Goal: Task Accomplishment & Management: Use online tool/utility

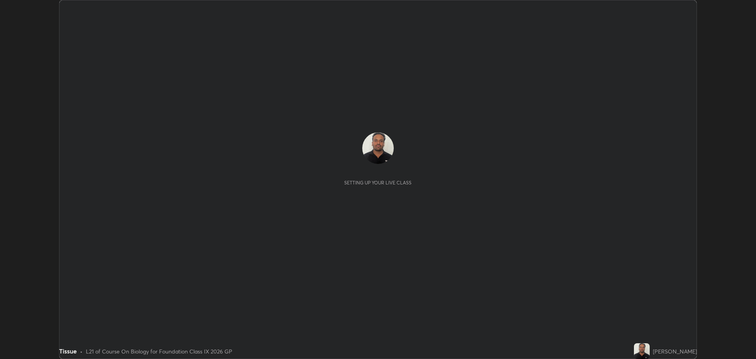
scroll to position [359, 756]
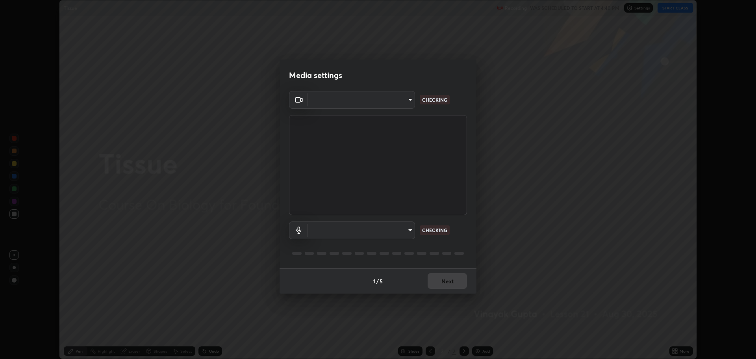
type input "818fcefd3fddf3d091a7478ec67eb8981ca9e8ab5665e76ce228af1b2ffa74de"
type input "default"
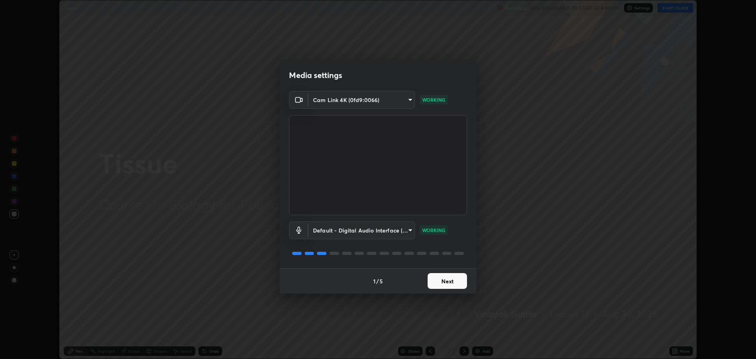
click at [442, 275] on button "Next" at bounding box center [447, 281] width 39 height 16
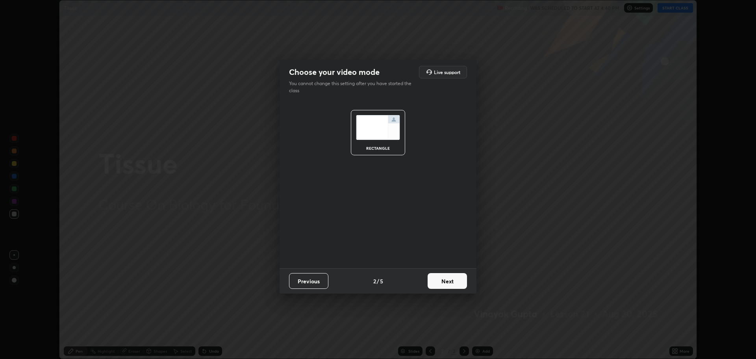
click at [452, 282] on button "Next" at bounding box center [447, 281] width 39 height 16
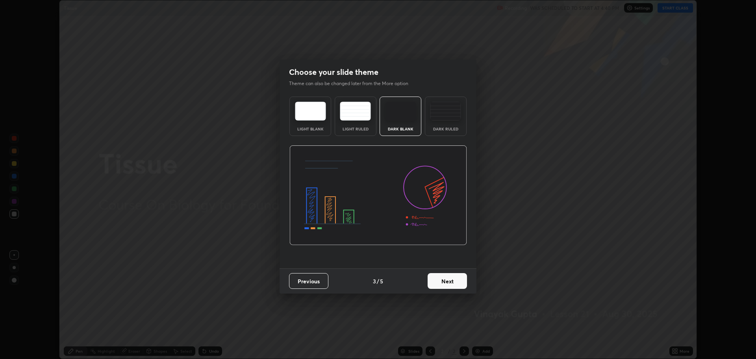
click at [451, 283] on button "Next" at bounding box center [447, 281] width 39 height 16
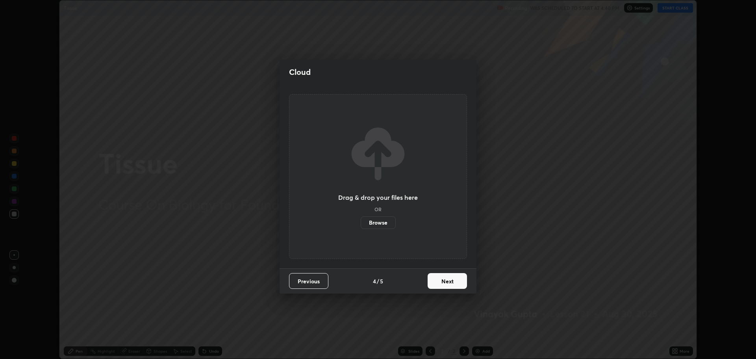
click at [448, 276] on button "Next" at bounding box center [447, 281] width 39 height 16
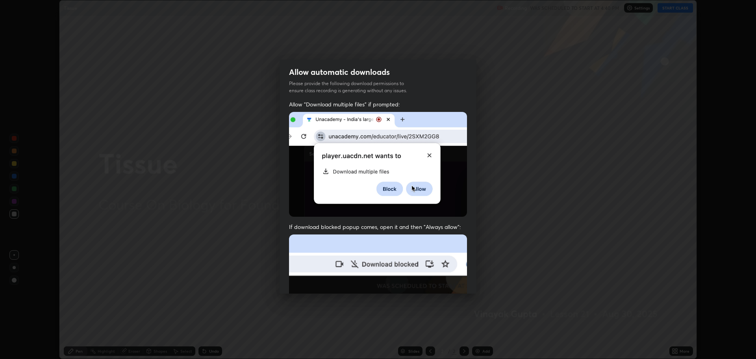
click at [447, 276] on img at bounding box center [378, 320] width 178 height 172
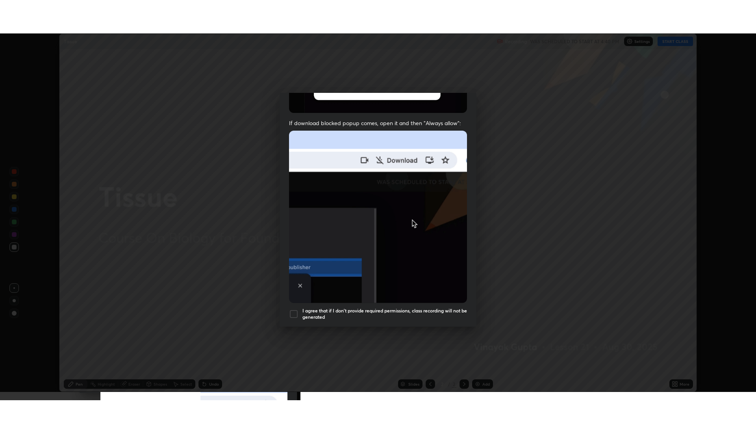
scroll to position [160, 0]
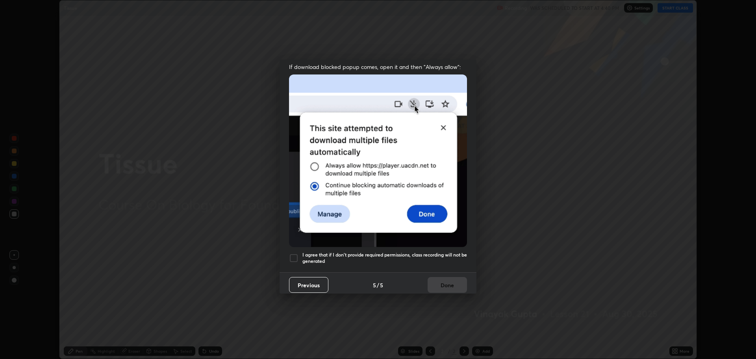
click at [343, 252] on h5 "I agree that if I don't provide required permissions, class recording will not …" at bounding box center [384, 258] width 165 height 12
click at [445, 277] on button "Done" at bounding box center [447, 285] width 39 height 16
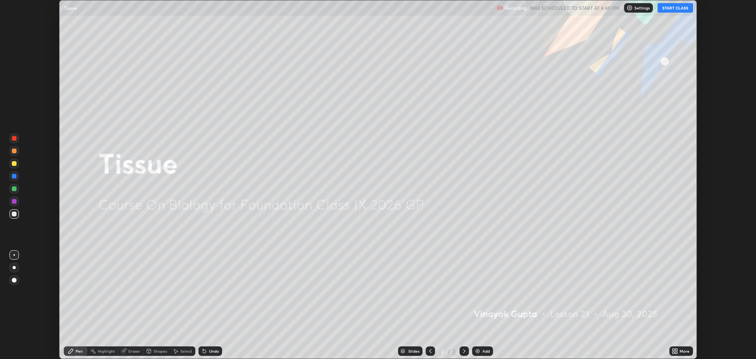
click at [681, 5] on button "START CLASS" at bounding box center [675, 7] width 35 height 9
click at [682, 351] on div "More" at bounding box center [685, 351] width 10 height 4
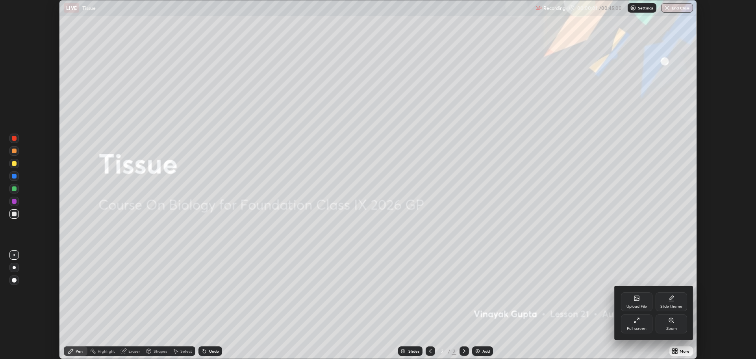
click at [640, 325] on div "Full screen" at bounding box center [636, 323] width 31 height 19
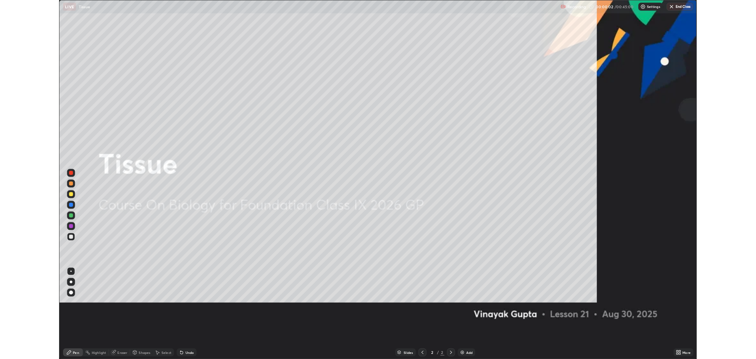
scroll to position [425, 756]
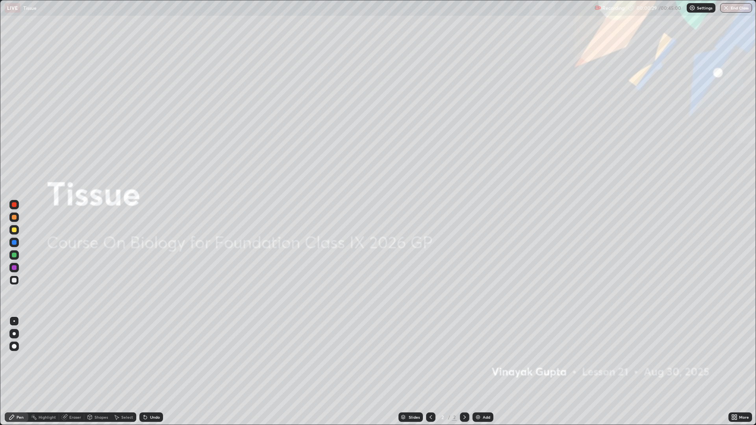
click at [486, 358] on div "Add" at bounding box center [486, 417] width 7 height 4
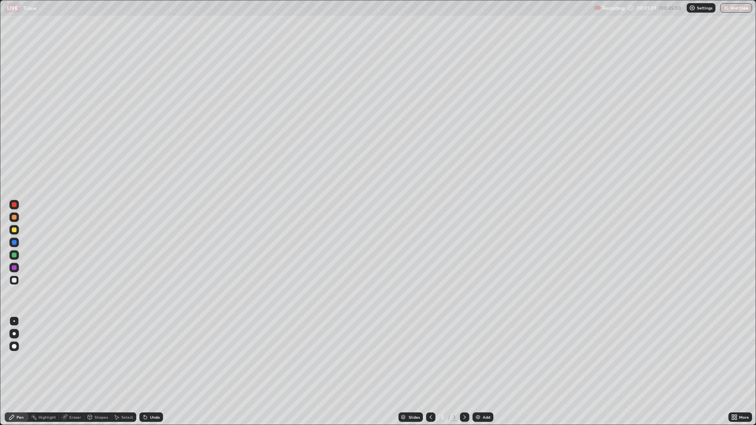
click at [427, 358] on div at bounding box center [430, 417] width 9 height 16
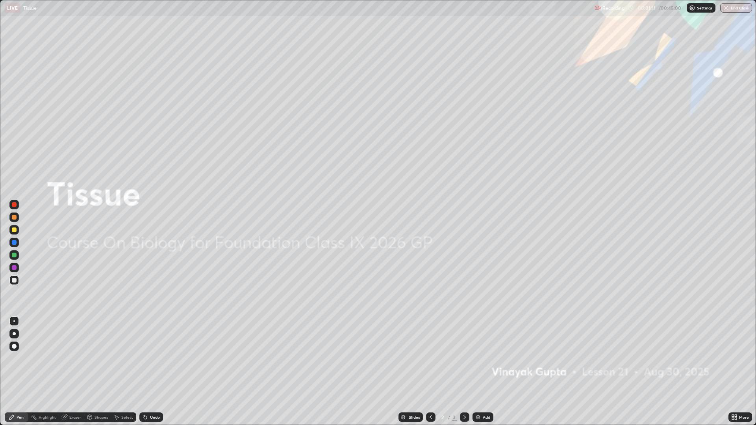
click at [14, 229] on div at bounding box center [14, 230] width 5 height 5
click at [469, 358] on div "Slides 2 / 3 Add" at bounding box center [445, 417] width 565 height 16
click at [463, 358] on icon at bounding box center [464, 417] width 6 height 6
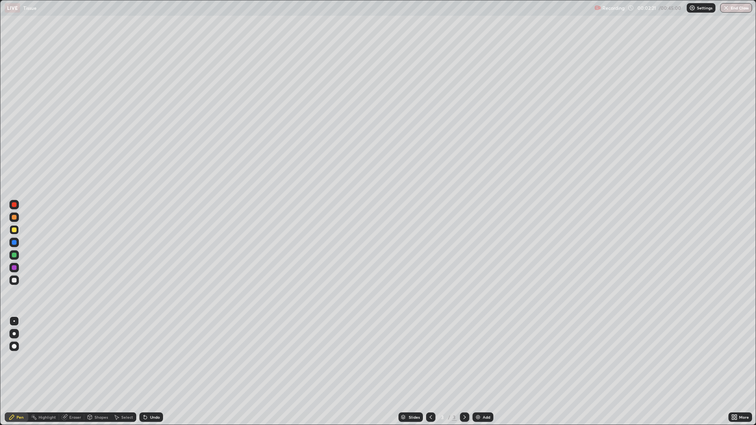
click at [428, 358] on div at bounding box center [430, 417] width 9 height 16
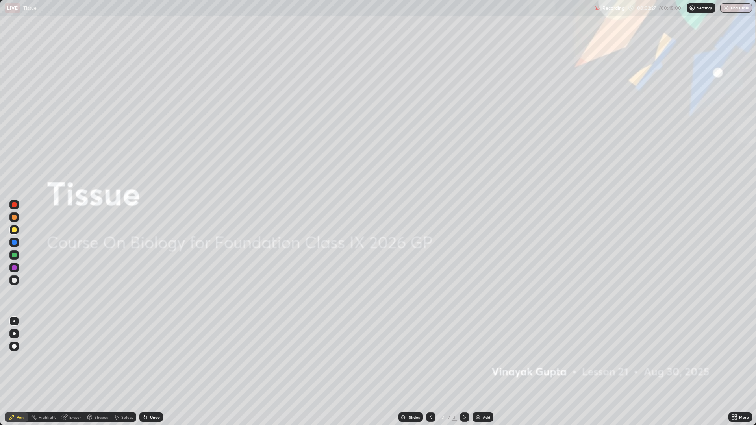
click at [461, 358] on icon at bounding box center [464, 417] width 6 height 6
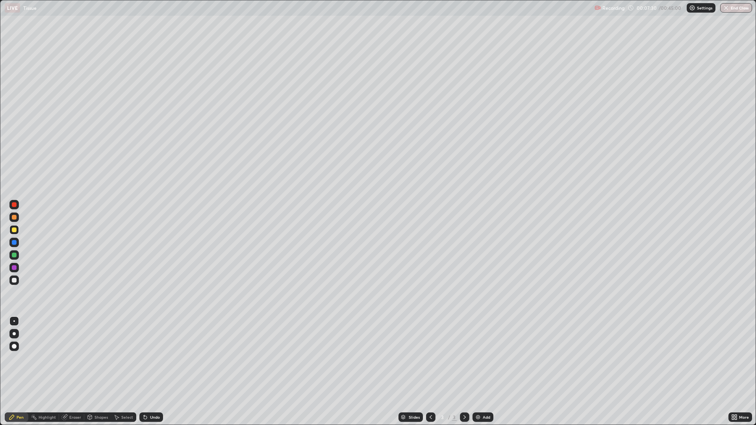
click at [486, 358] on div "Add" at bounding box center [482, 417] width 21 height 9
click at [13, 283] on div at bounding box center [13, 280] width 9 height 9
click at [72, 358] on div "Eraser" at bounding box center [75, 417] width 12 height 4
click at [97, 358] on div "Shapes" at bounding box center [100, 417] width 13 height 4
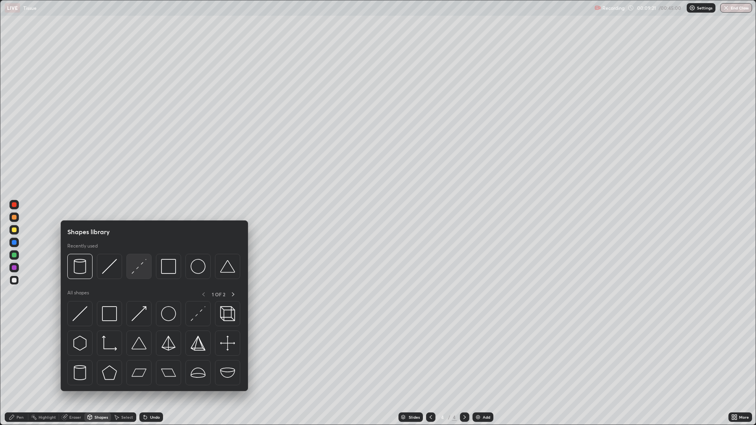
click at [136, 271] on img at bounding box center [139, 266] width 15 height 15
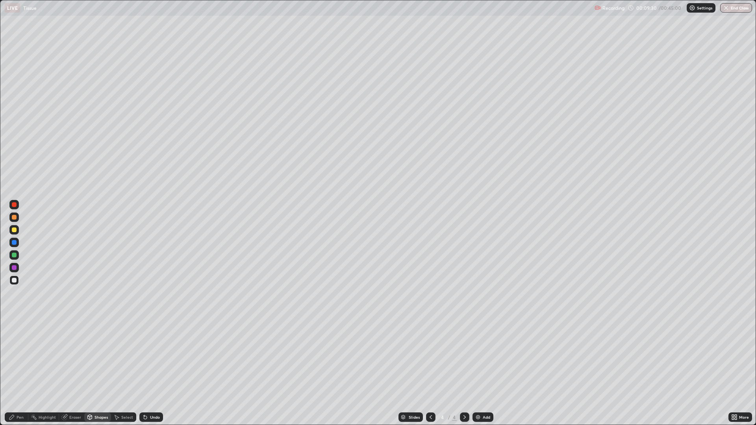
click at [13, 281] on div at bounding box center [14, 280] width 5 height 5
click at [17, 358] on div "Pen" at bounding box center [17, 417] width 24 height 9
click at [98, 358] on div "Shapes" at bounding box center [100, 417] width 13 height 4
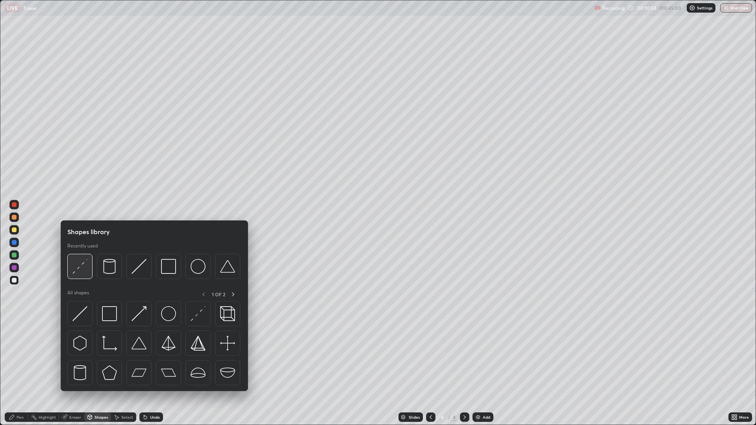
click at [75, 270] on img at bounding box center [79, 266] width 15 height 15
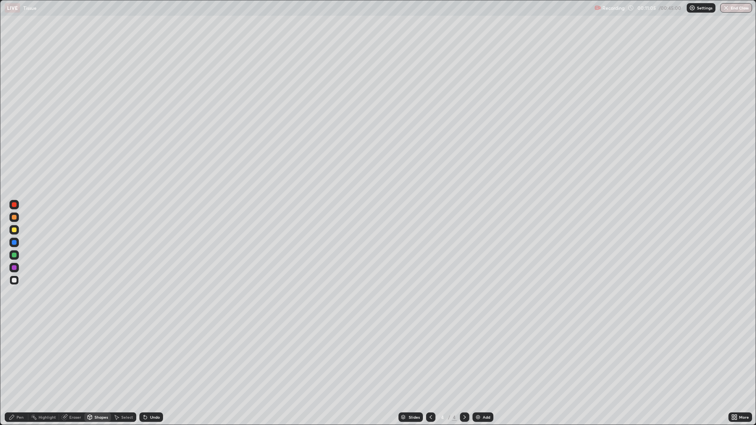
click at [20, 358] on div "Pen" at bounding box center [20, 417] width 7 height 4
click at [150, 358] on div "Undo" at bounding box center [149, 417] width 27 height 16
click at [117, 358] on icon at bounding box center [117, 417] width 4 height 5
click at [118, 358] on icon at bounding box center [116, 417] width 6 height 6
click at [124, 358] on div "Select" at bounding box center [127, 417] width 12 height 4
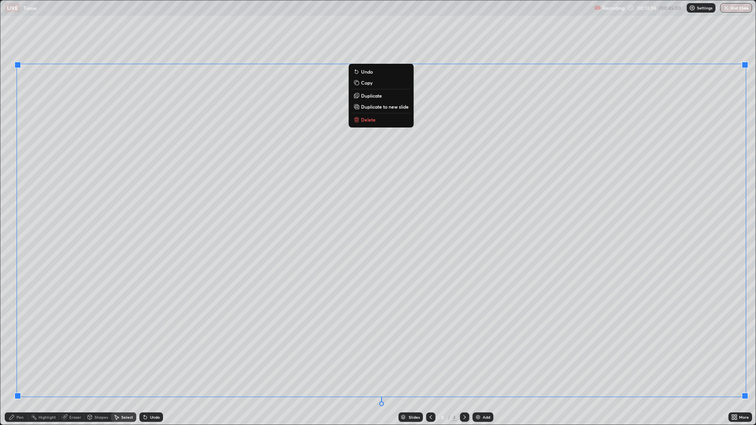
click at [97, 358] on div "Shapes" at bounding box center [97, 417] width 27 height 16
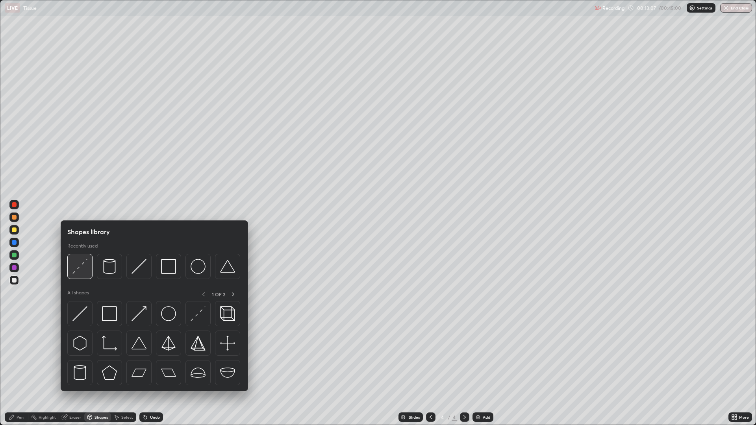
click at [78, 269] on img at bounding box center [79, 266] width 15 height 15
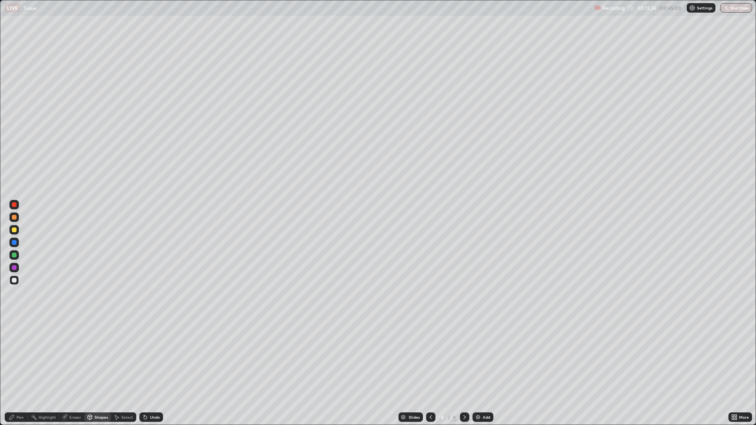
click at [20, 358] on div "Pen" at bounding box center [17, 417] width 24 height 16
click at [486, 358] on div "Add" at bounding box center [482, 417] width 21 height 9
click at [430, 358] on icon at bounding box center [431, 417] width 6 height 6
click at [460, 358] on div at bounding box center [464, 417] width 9 height 9
click at [97, 358] on div "Shapes" at bounding box center [100, 417] width 13 height 4
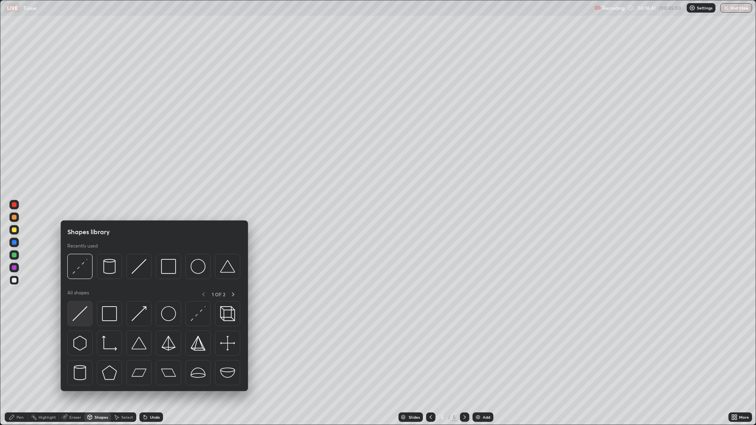
click at [82, 308] on img at bounding box center [79, 313] width 15 height 15
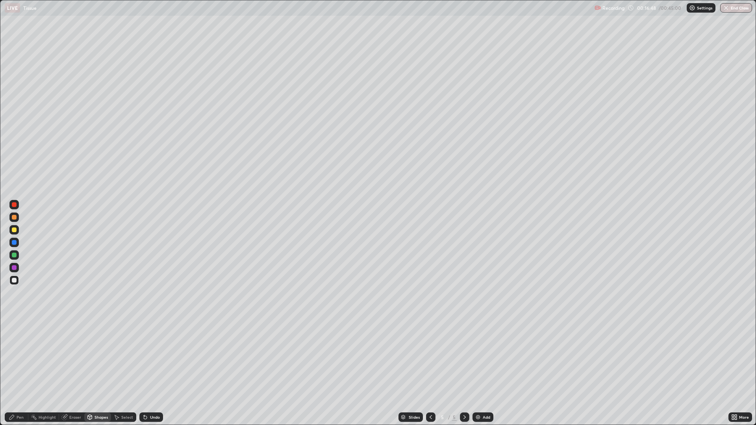
click at [17, 358] on div "Pen" at bounding box center [20, 417] width 7 height 4
click at [81, 358] on div "Eraser" at bounding box center [71, 417] width 25 height 9
click at [108, 358] on div "Shapes" at bounding box center [97, 417] width 27 height 9
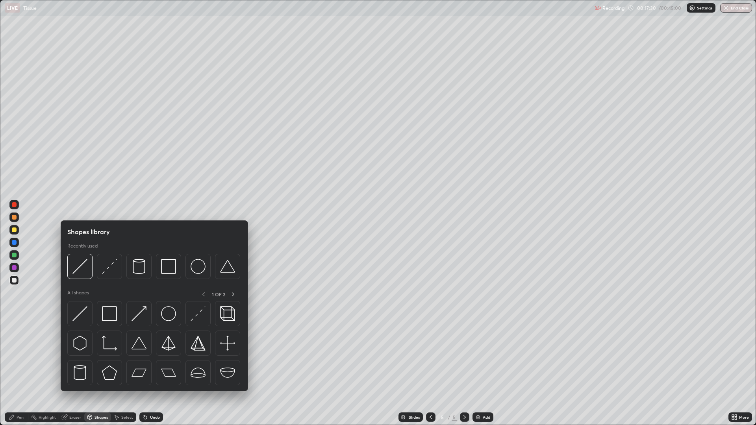
click at [98, 358] on div "Shapes" at bounding box center [100, 417] width 13 height 4
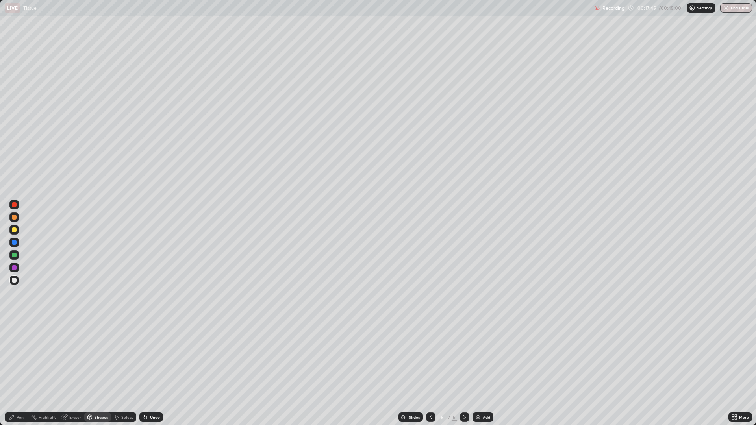
click at [15, 358] on icon at bounding box center [12, 417] width 6 height 6
click at [150, 358] on div "Undo" at bounding box center [151, 417] width 24 height 9
click at [144, 358] on icon at bounding box center [145, 417] width 3 height 3
click at [148, 358] on div "Undo" at bounding box center [151, 417] width 24 height 9
click at [147, 358] on div "Undo" at bounding box center [151, 417] width 24 height 9
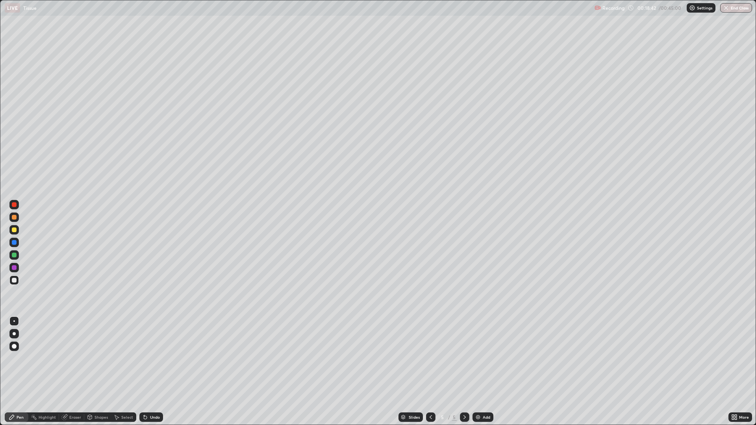
click at [147, 358] on icon at bounding box center [145, 417] width 6 height 6
click at [148, 358] on div "Undo" at bounding box center [151, 417] width 24 height 9
click at [147, 358] on div "Undo" at bounding box center [151, 417] width 24 height 9
click at [148, 358] on div "Undo" at bounding box center [151, 417] width 24 height 9
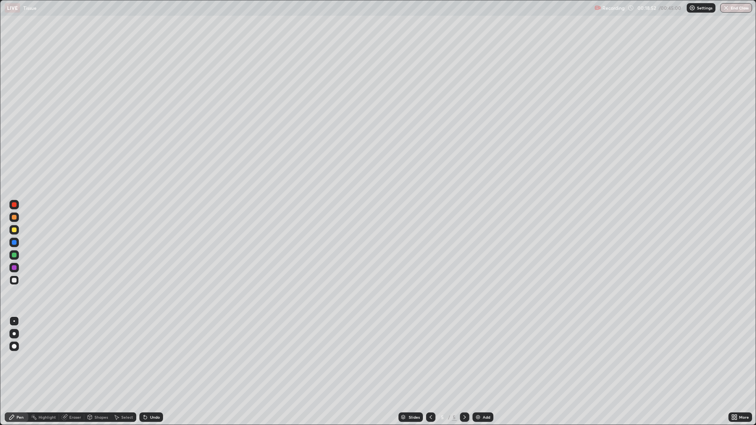
click at [73, 358] on div "Eraser" at bounding box center [75, 417] width 12 height 4
click at [95, 358] on div "Shapes" at bounding box center [100, 417] width 13 height 4
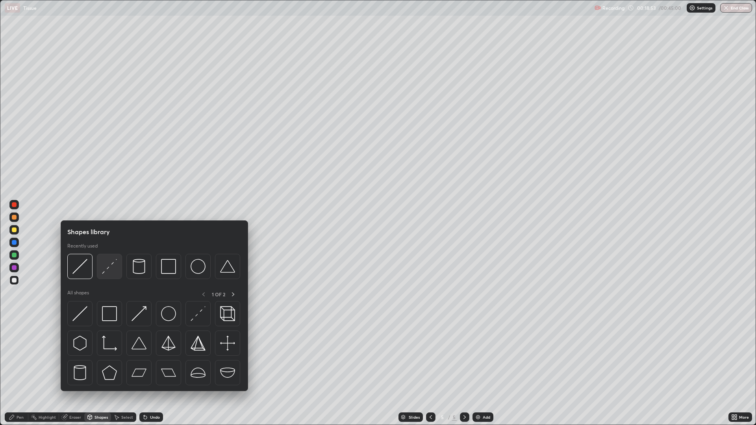
click at [113, 258] on div at bounding box center [109, 266] width 25 height 25
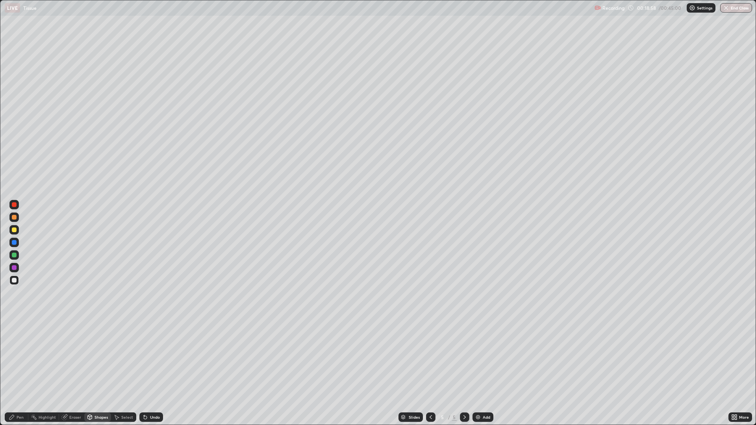
click at [21, 358] on div "Pen" at bounding box center [17, 417] width 24 height 16
click at [158, 358] on div "Undo" at bounding box center [155, 417] width 10 height 4
click at [71, 358] on div "Eraser" at bounding box center [71, 417] width 25 height 9
click at [93, 358] on div "Shapes" at bounding box center [97, 417] width 27 height 9
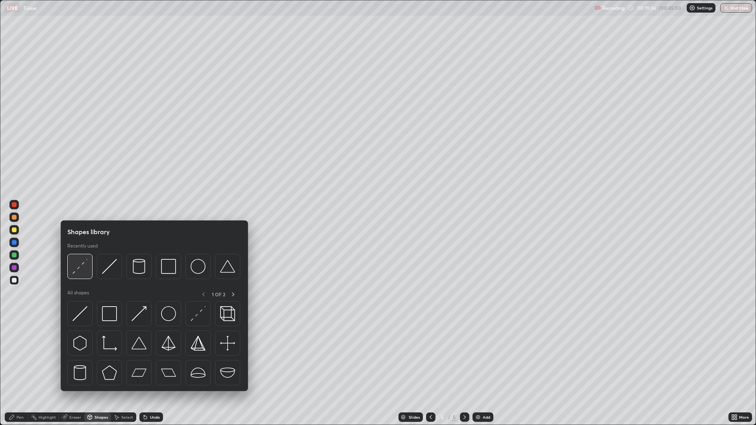
click at [78, 272] on img at bounding box center [79, 266] width 15 height 15
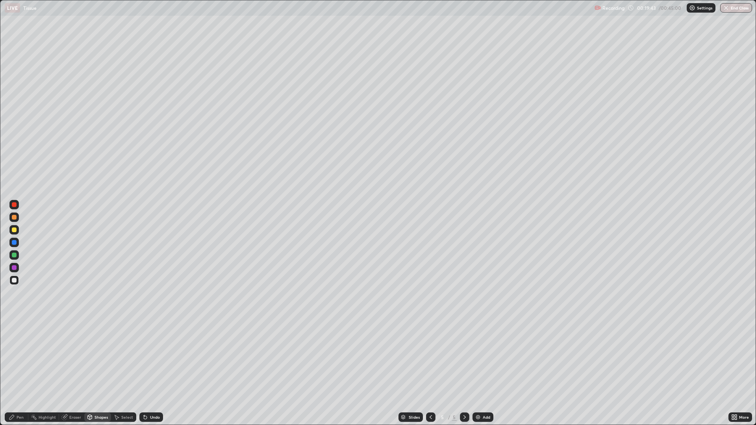
click at [157, 358] on div "Undo" at bounding box center [155, 417] width 10 height 4
click at [19, 358] on div "Pen" at bounding box center [17, 417] width 24 height 9
click at [102, 358] on div "Shapes" at bounding box center [100, 417] width 13 height 4
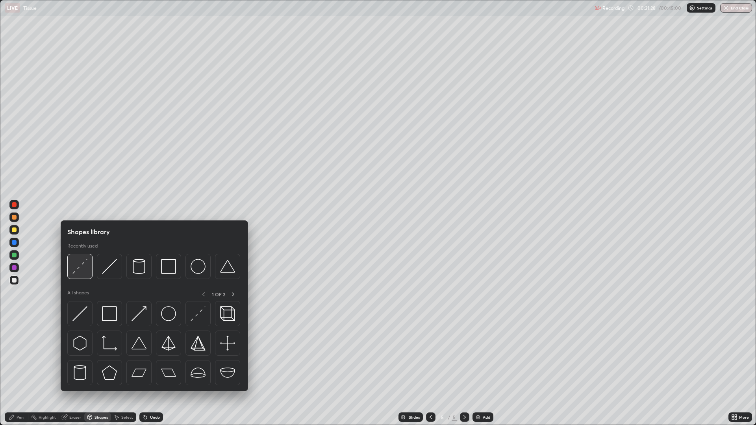
click at [83, 268] on img at bounding box center [79, 266] width 15 height 15
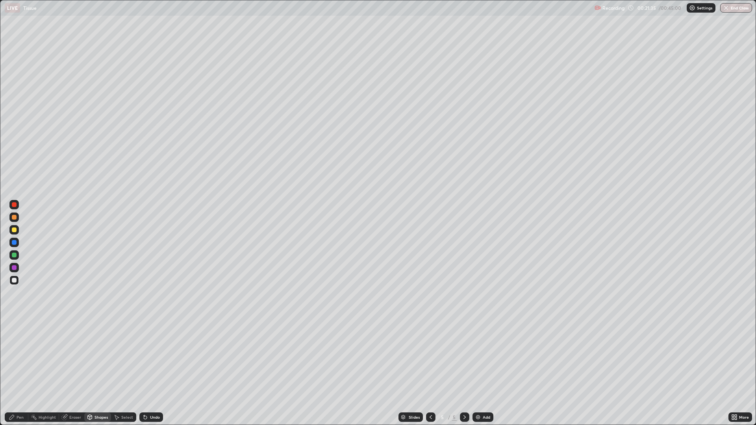
click at [16, 358] on div "Pen" at bounding box center [17, 417] width 24 height 9
click at [481, 358] on div "Add" at bounding box center [482, 417] width 21 height 9
click at [18, 230] on div at bounding box center [13, 229] width 9 height 9
click at [125, 358] on div "Select" at bounding box center [127, 417] width 12 height 4
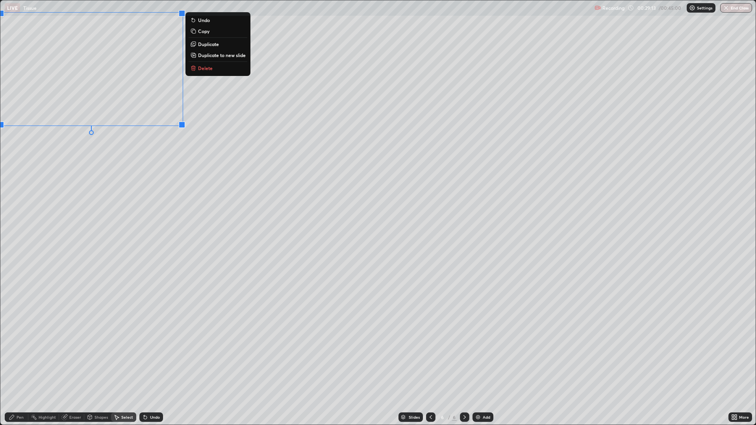
click at [17, 358] on div "Pen" at bounding box center [20, 417] width 7 height 4
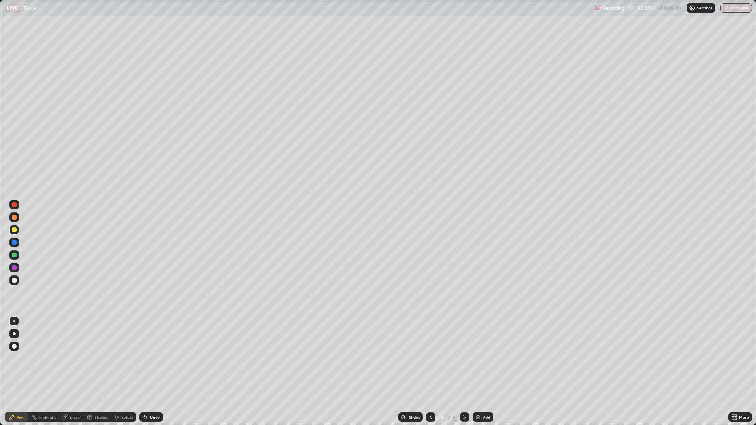
click at [15, 278] on div at bounding box center [13, 280] width 9 height 9
click at [154, 358] on div "Undo" at bounding box center [155, 417] width 10 height 4
click at [155, 358] on div "Undo" at bounding box center [155, 417] width 10 height 4
click at [154, 358] on div "Undo" at bounding box center [155, 417] width 10 height 4
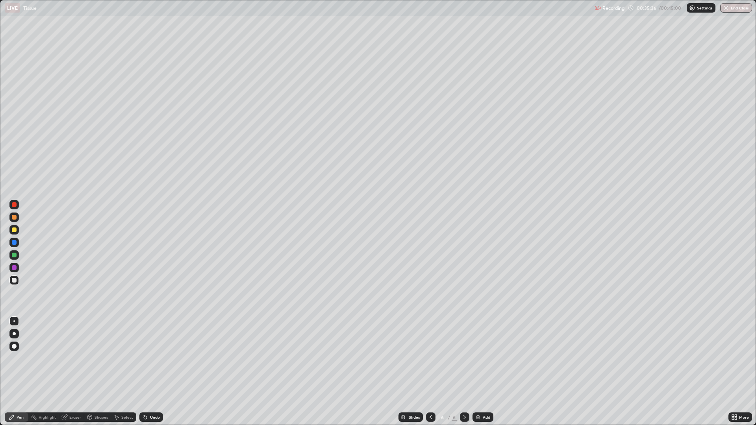
click at [480, 358] on div "Add" at bounding box center [482, 417] width 21 height 9
click at [154, 358] on div "Undo" at bounding box center [155, 417] width 10 height 4
click at [745, 12] on button "End Class" at bounding box center [736, 7] width 32 height 9
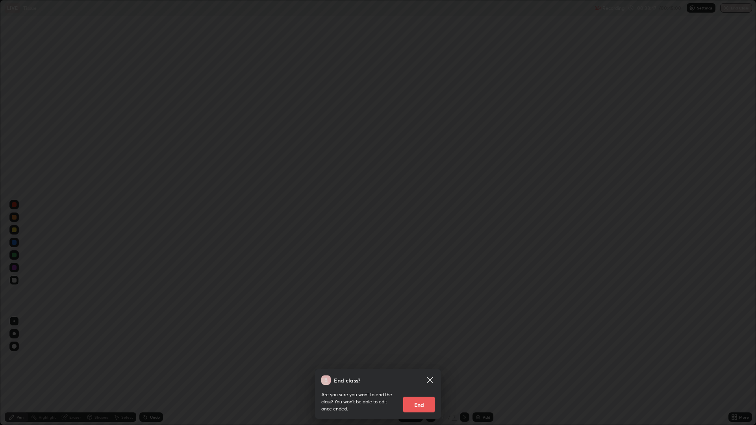
click at [430, 358] on button "End" at bounding box center [418, 405] width 31 height 16
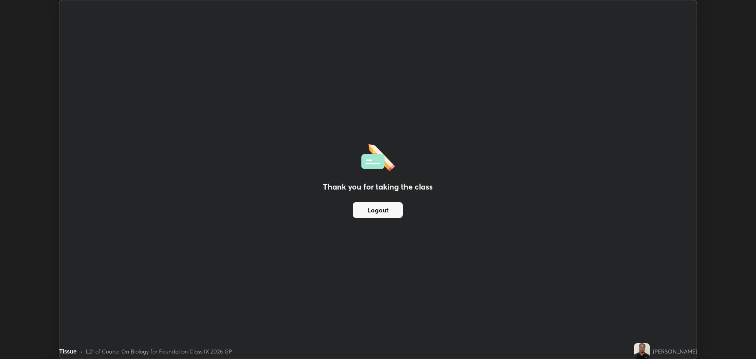
scroll to position [39016, 38619]
